Goal: Task Accomplishment & Management: Complete application form

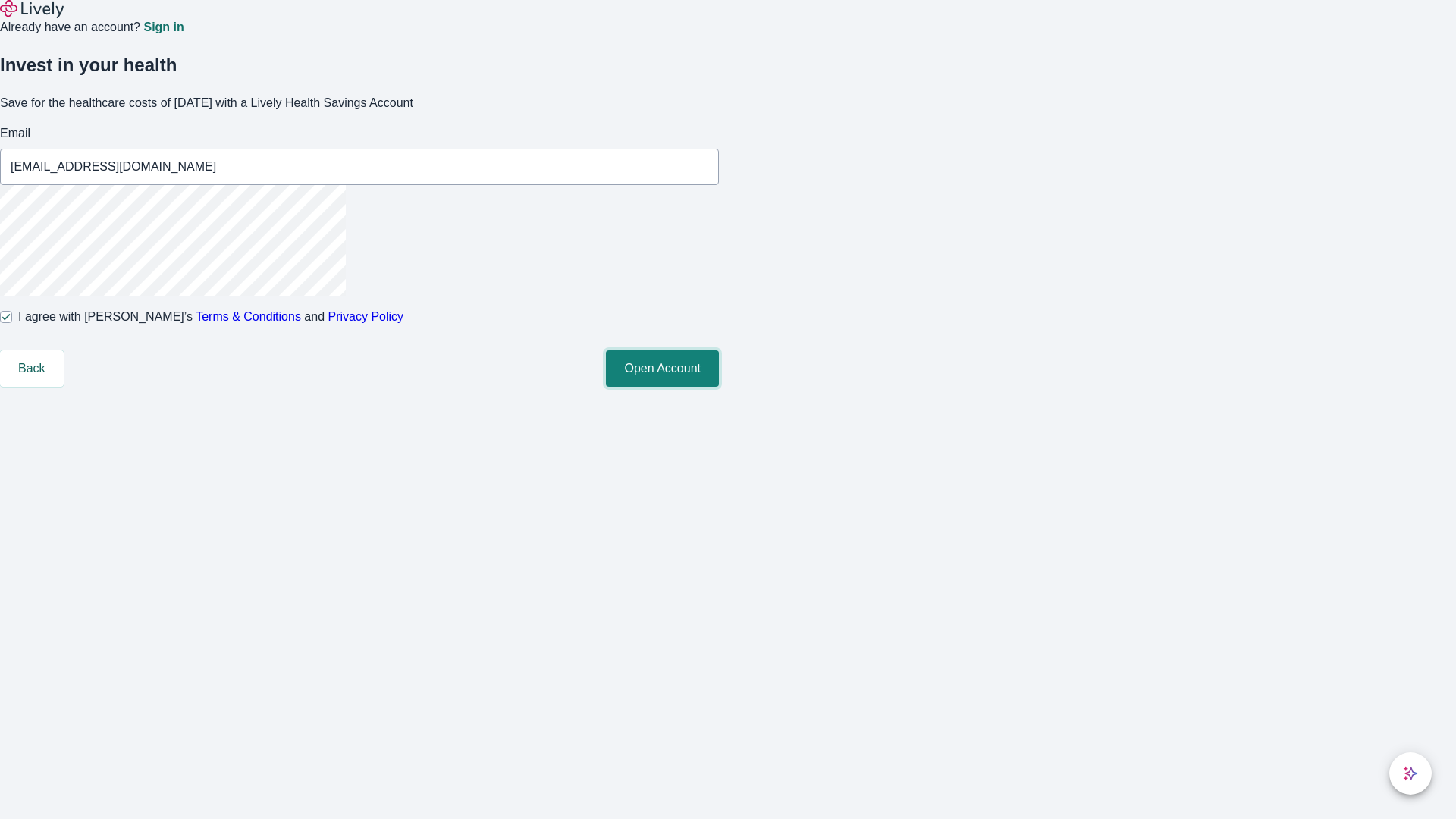
click at [719, 387] on button "Open Account" at bounding box center [663, 368] width 113 height 36
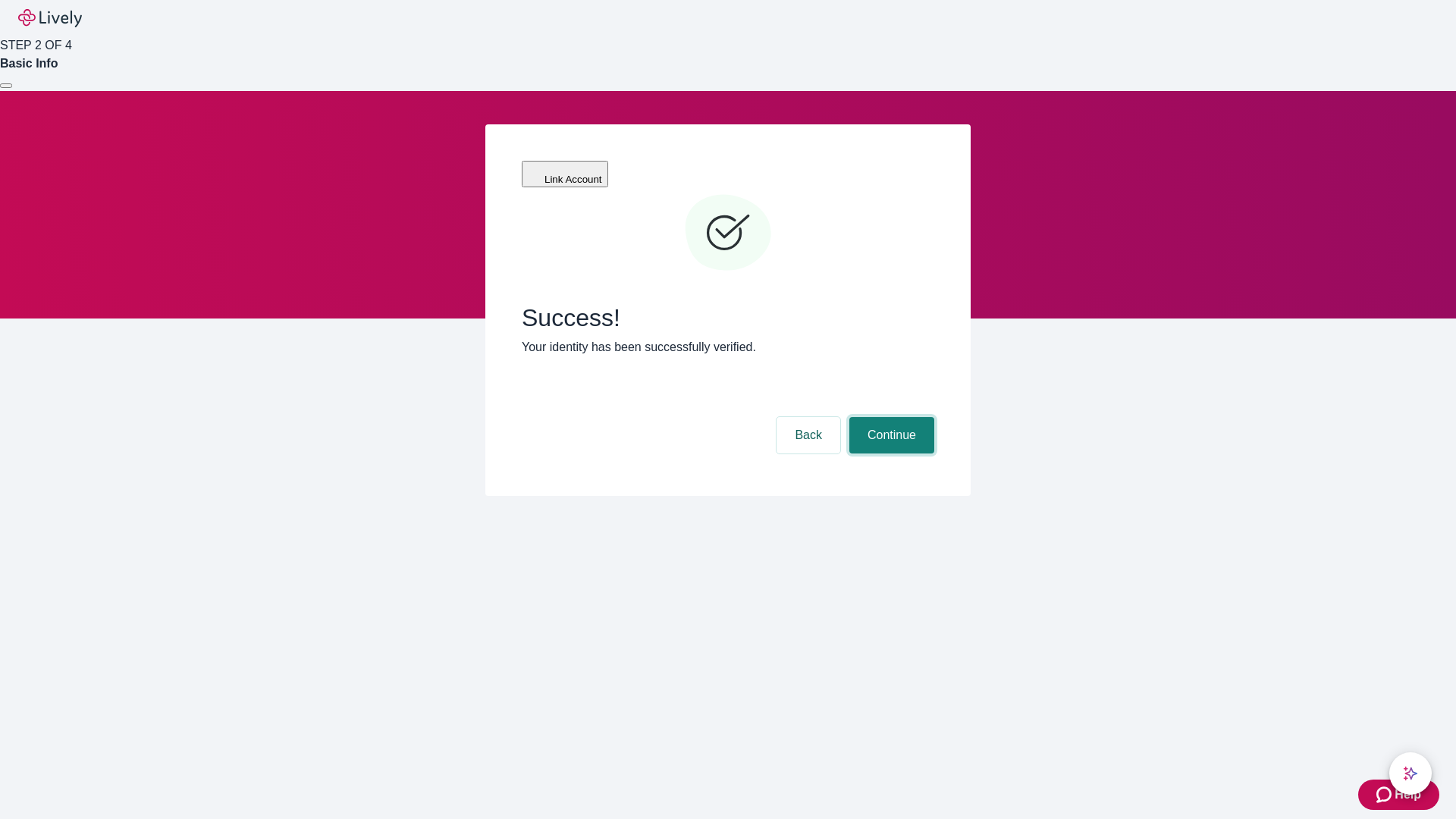
click at [890, 417] on button "Continue" at bounding box center [892, 435] width 85 height 36
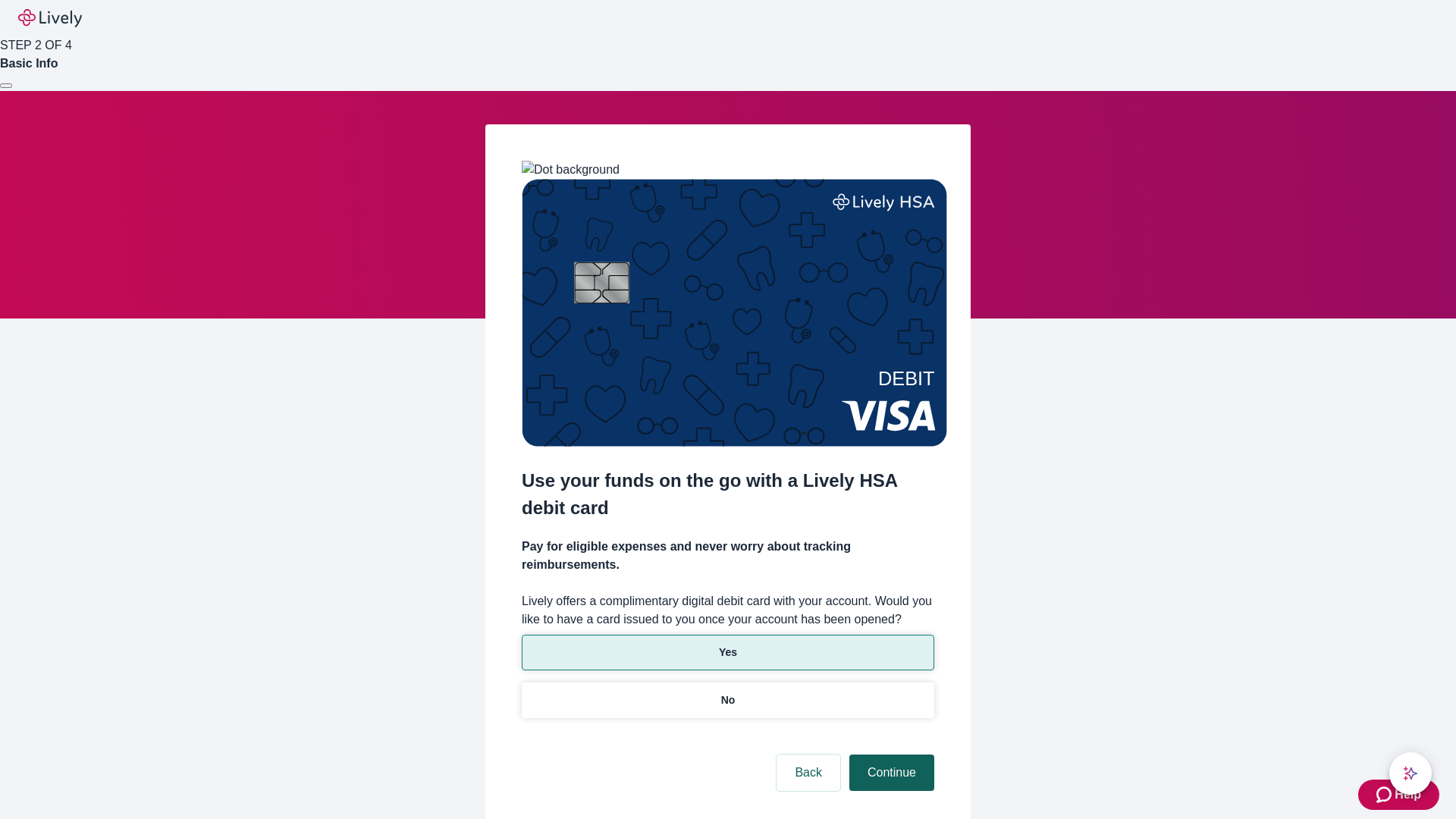
click at [727, 645] on p "Yes" at bounding box center [727, 652] width 18 height 16
click at [890, 754] on button "Continue" at bounding box center [892, 772] width 85 height 36
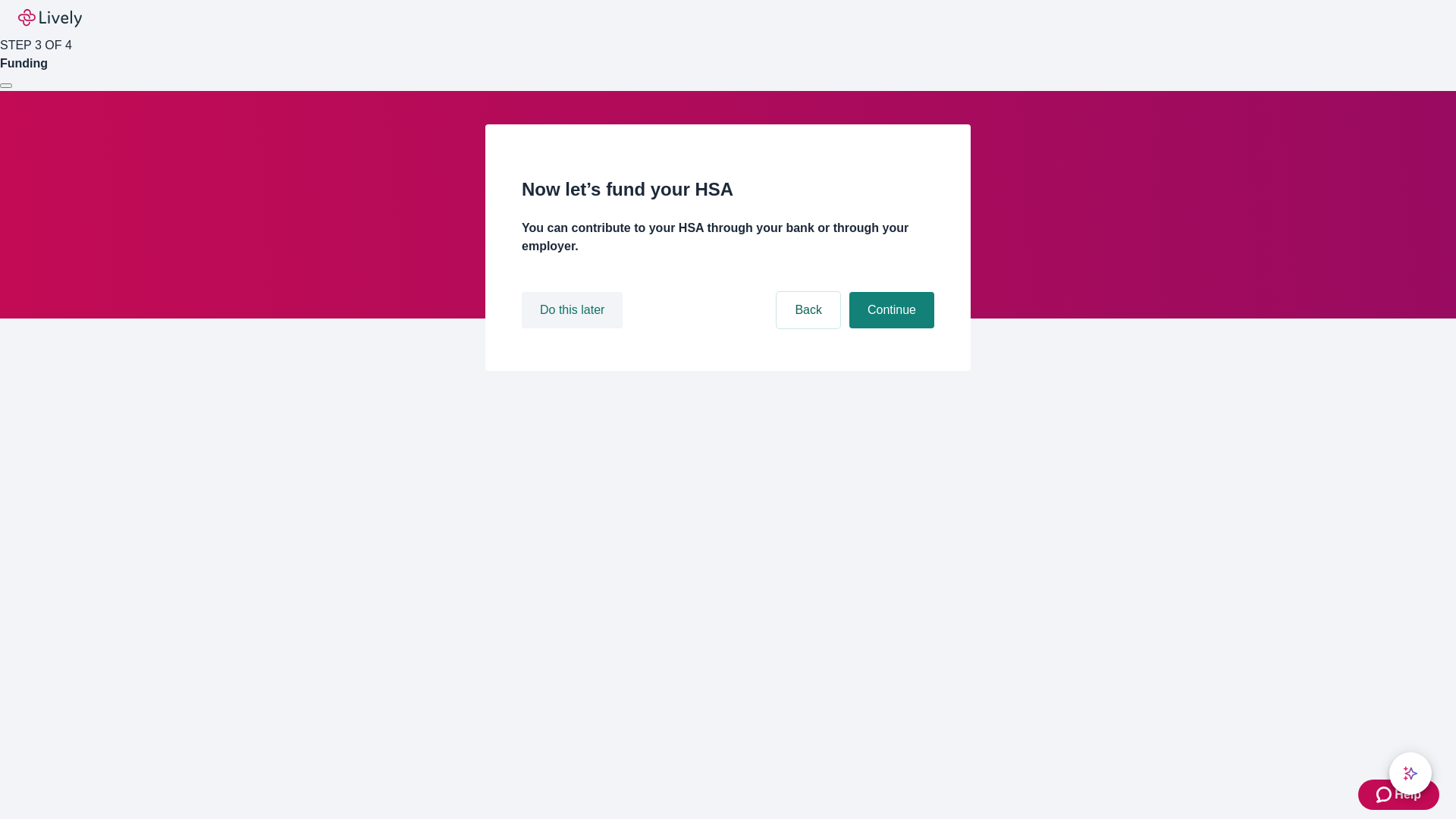
click at [574, 329] on button "Do this later" at bounding box center [572, 310] width 101 height 36
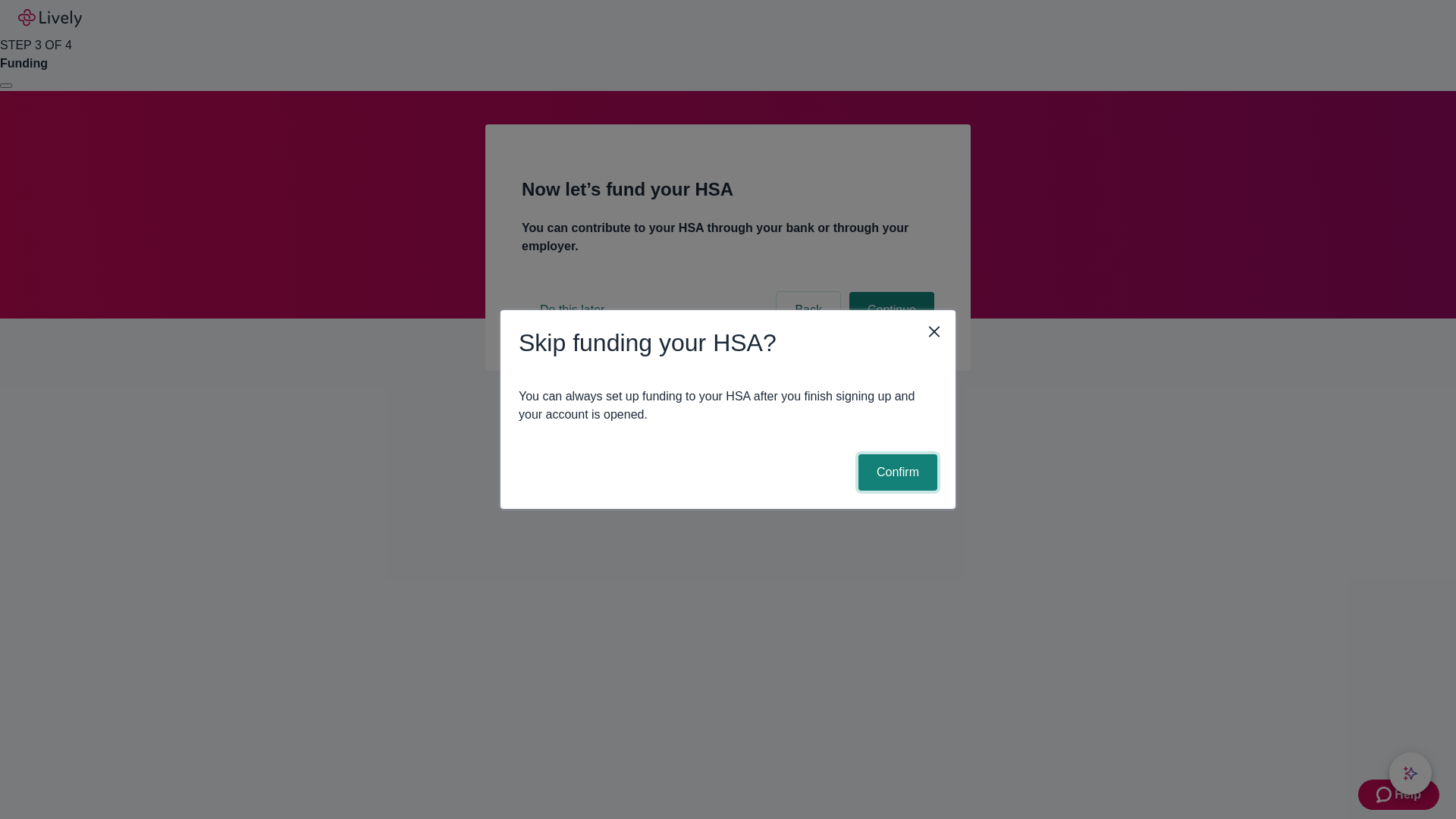
click at [895, 473] on button "Confirm" at bounding box center [899, 472] width 79 height 36
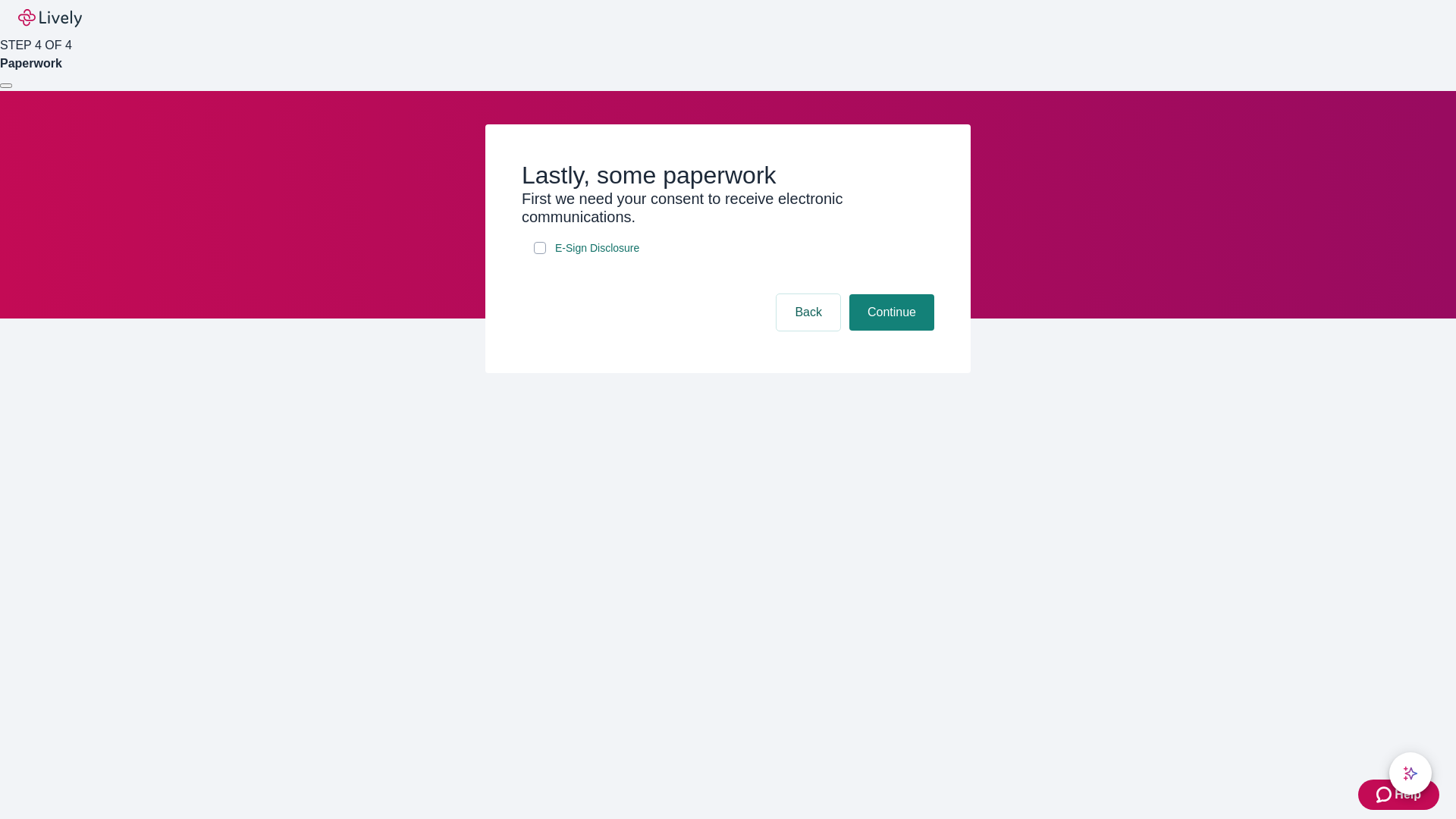
click at [540, 254] on input "E-Sign Disclosure" at bounding box center [540, 248] width 12 height 12
checkbox input "true"
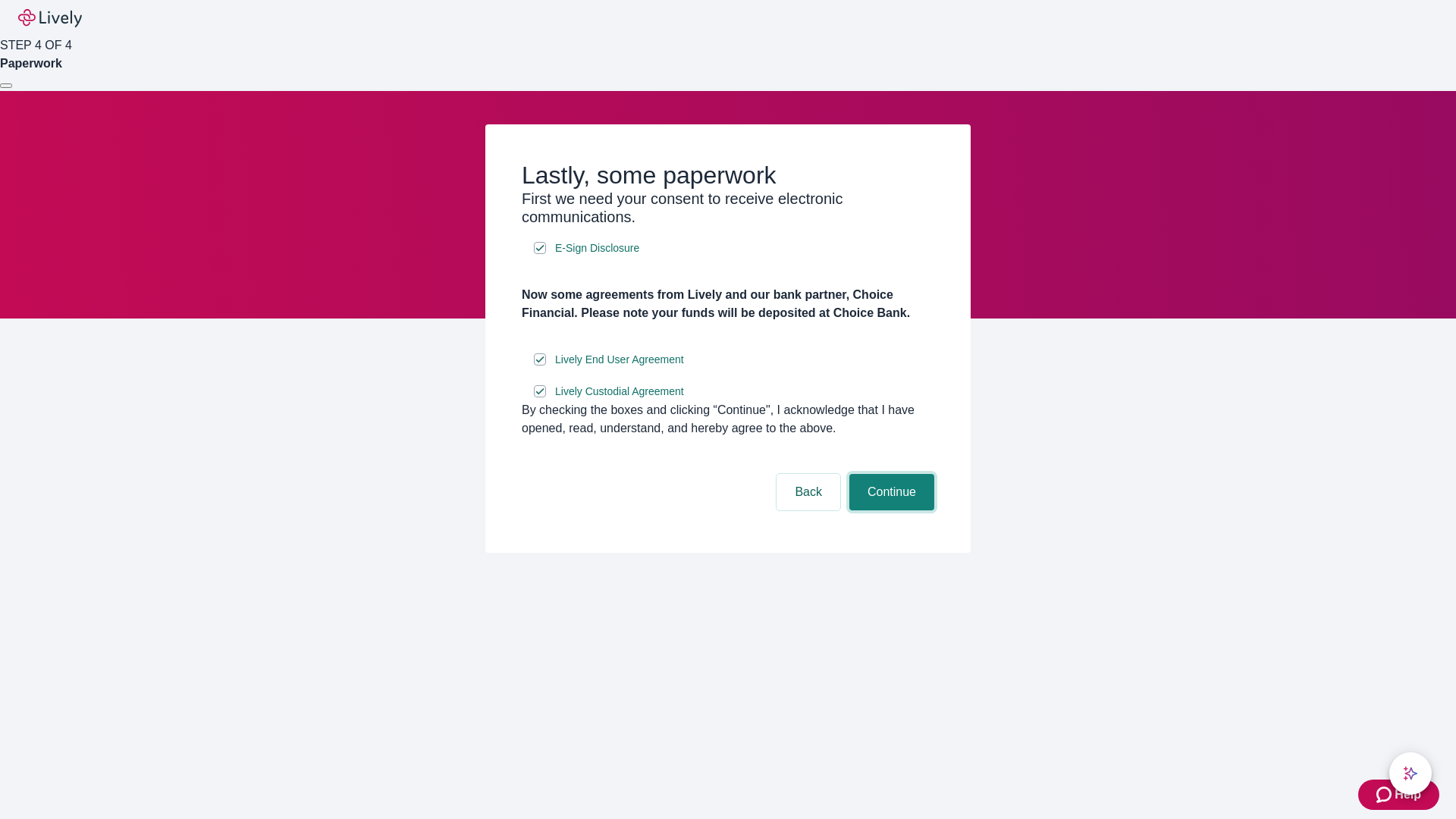
click at [890, 510] on button "Continue" at bounding box center [892, 491] width 85 height 36
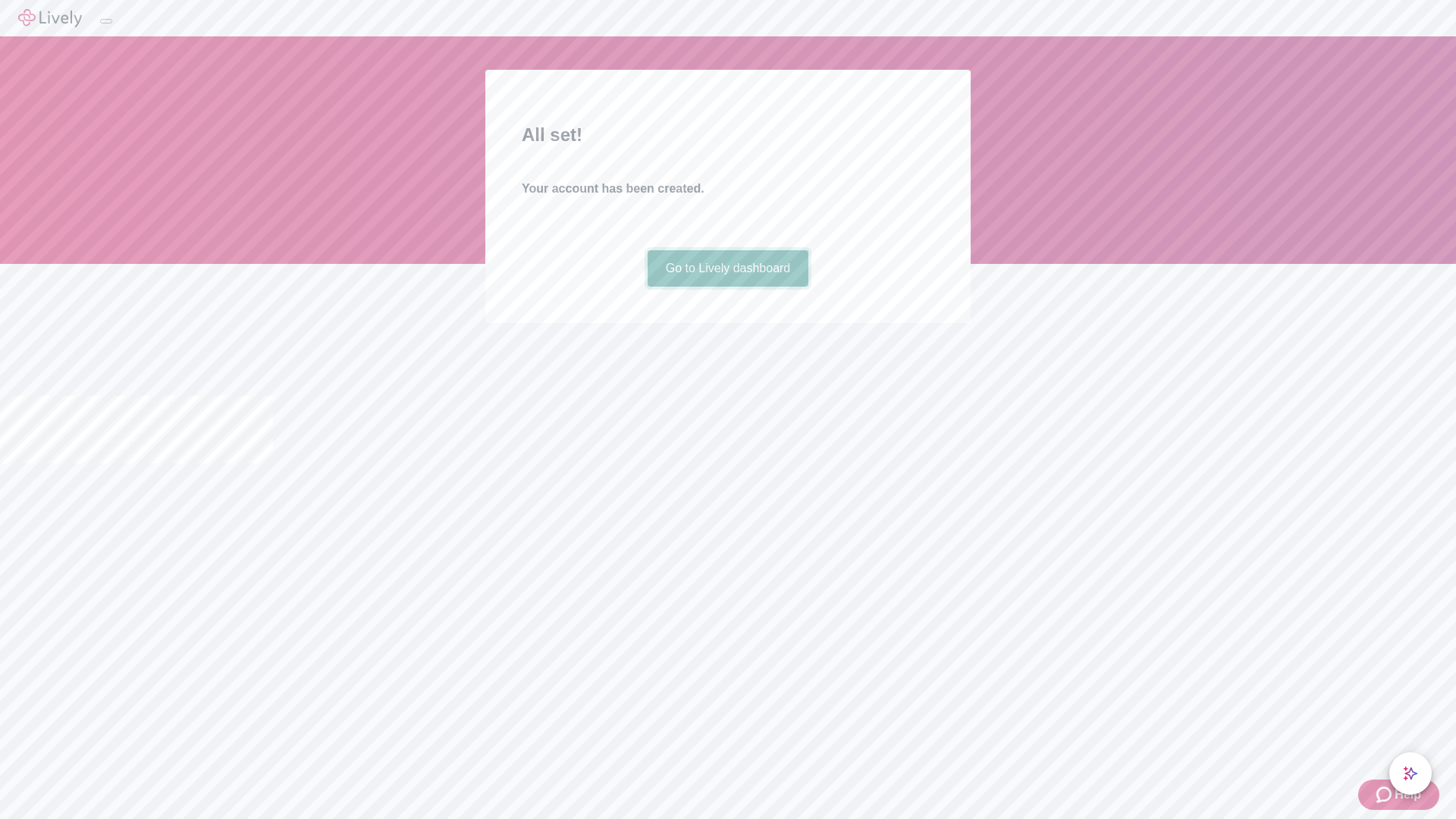
click at [727, 287] on link "Go to Lively dashboard" at bounding box center [729, 268] width 161 height 36
